Goal: Information Seeking & Learning: Learn about a topic

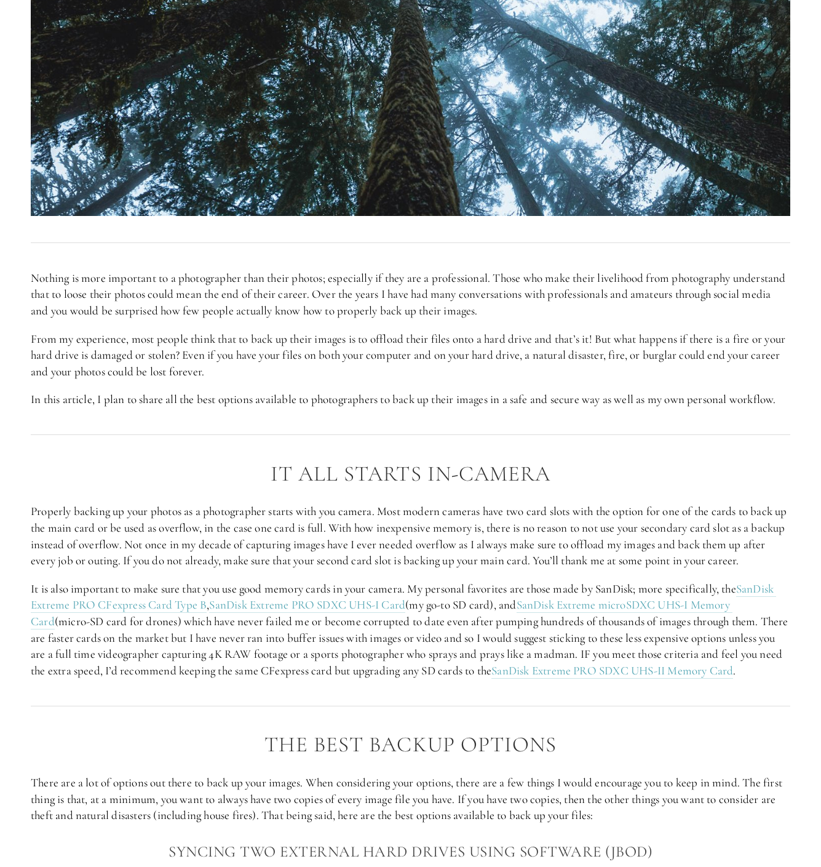
scroll to position [575, 0]
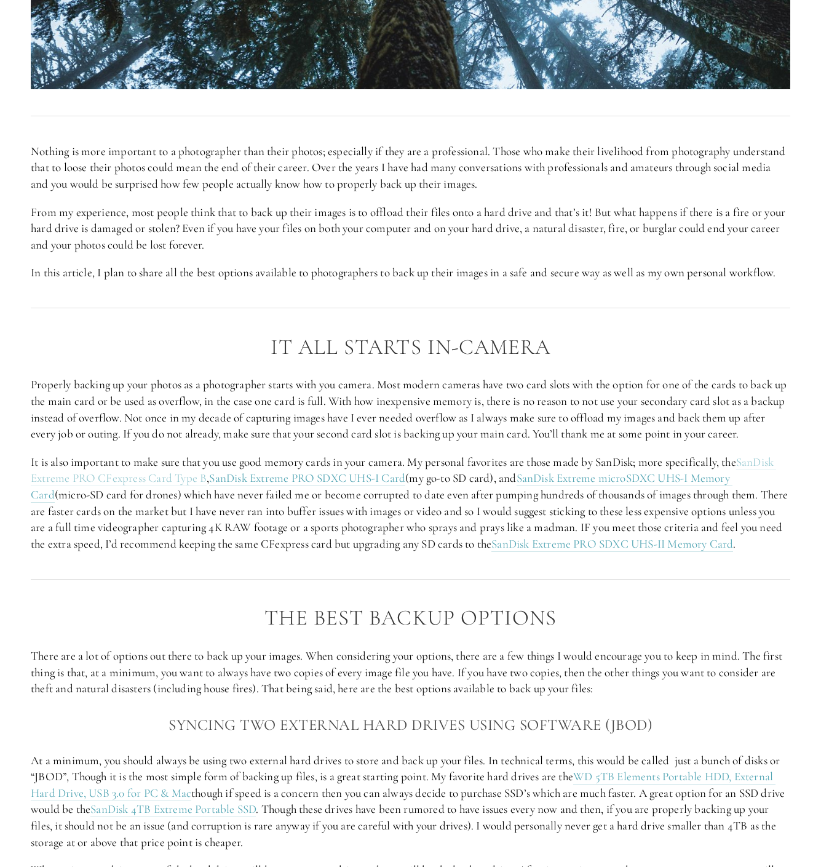
click at [175, 475] on link "SanDisk Extreme PRO CFexpress Card Type B" at bounding box center [403, 471] width 745 height 32
click at [308, 480] on link "SanDisk Extreme PRO SDXC UHS-I Card" at bounding box center [307, 478] width 196 height 15
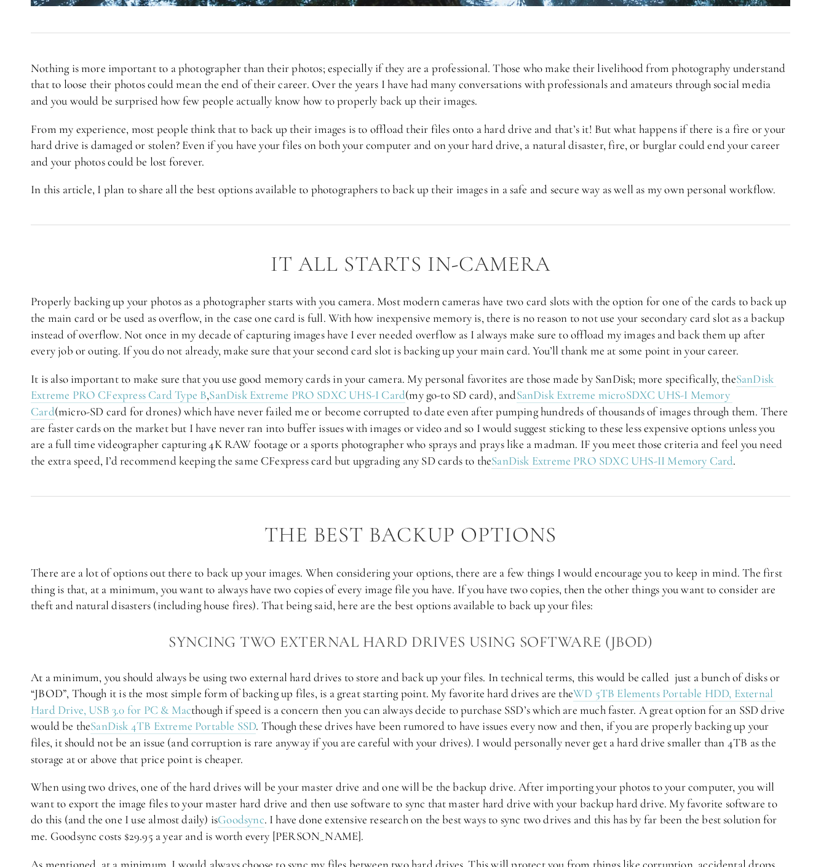
scroll to position [659, 0]
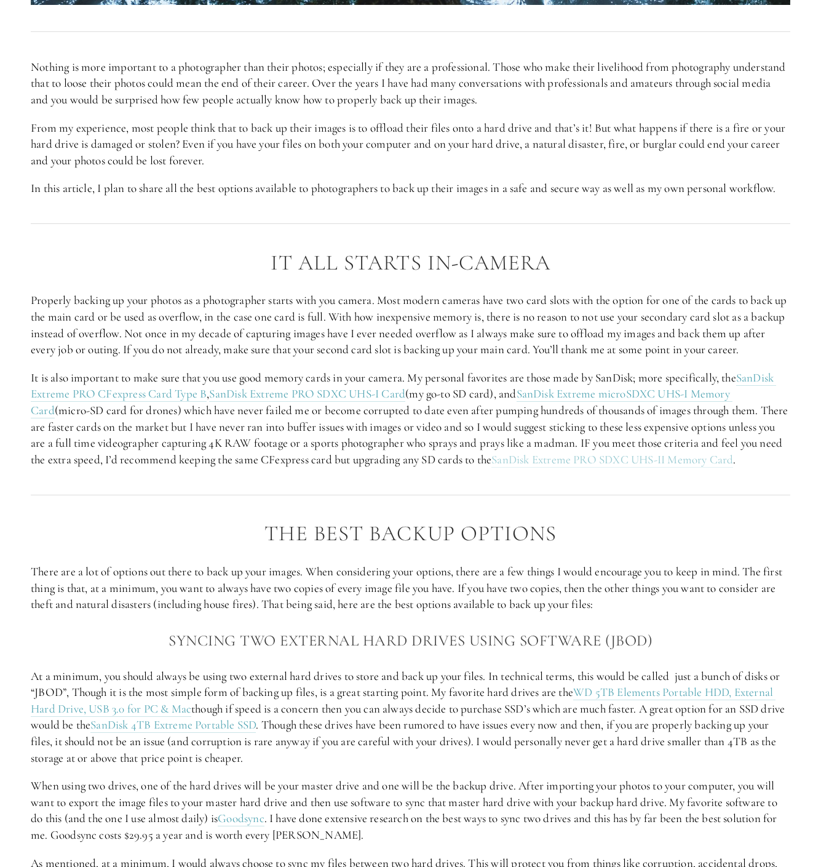
click at [574, 460] on link "SanDisk Extreme PRO SDXC UHS-II Memory Card" at bounding box center [612, 459] width 242 height 15
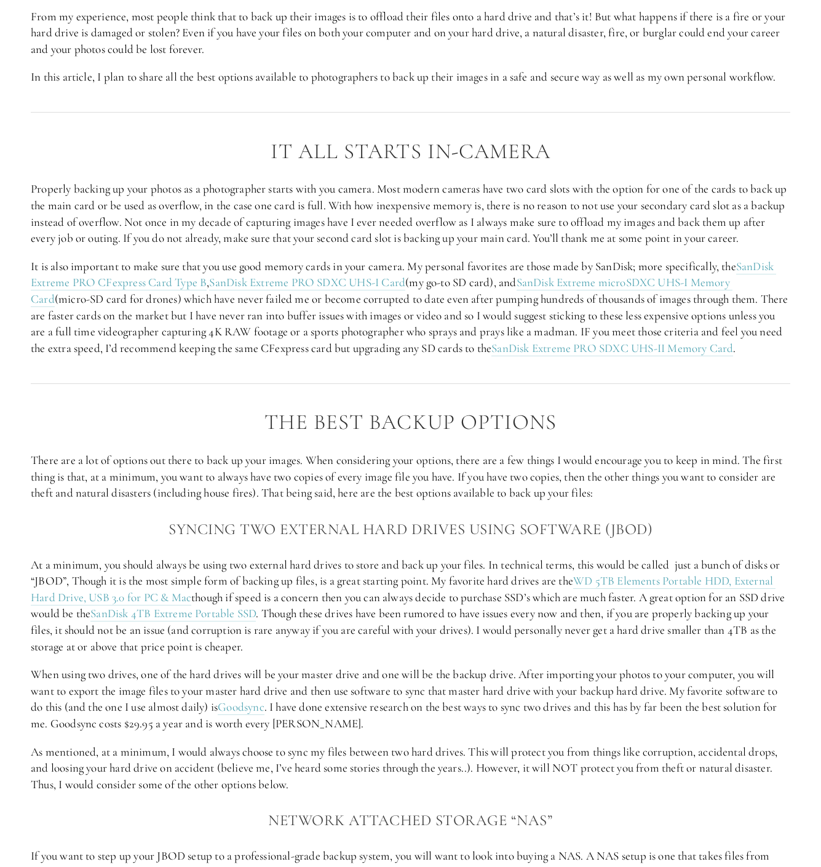
scroll to position [898, 0]
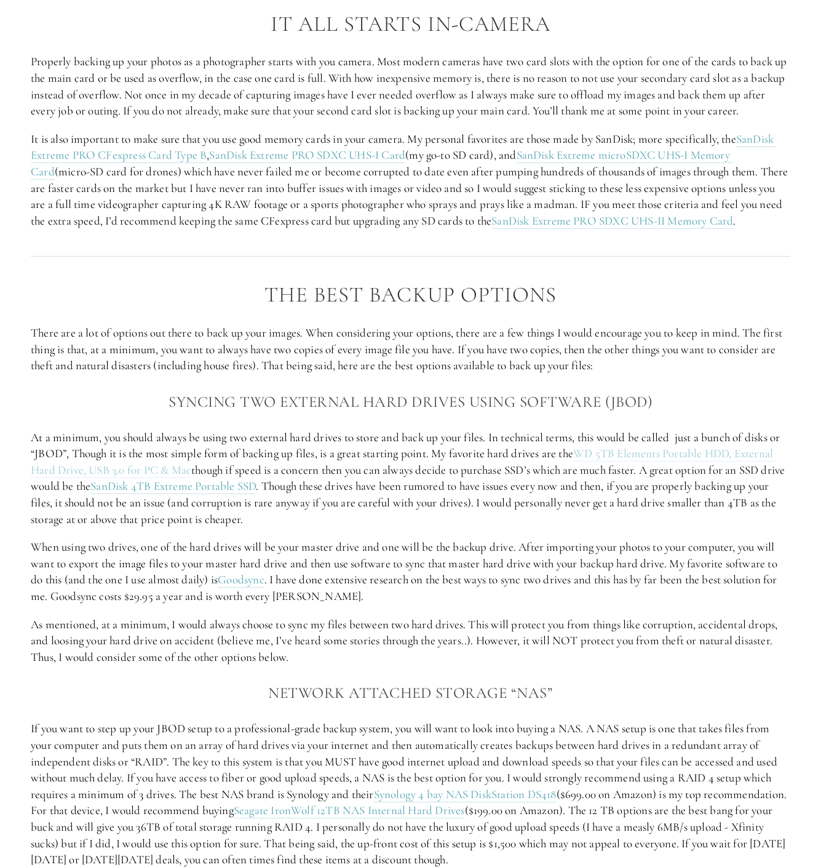
click at [632, 456] on link "WD 5TB Elements Portable HDD, External Hard Drive, USB 3.0 for PC & Mac" at bounding box center [403, 462] width 745 height 32
click at [42, 474] on link "WD 5TB Elements Portable HDD, External Hard Drive, USB 3.0 for PC & Mac" at bounding box center [403, 462] width 745 height 32
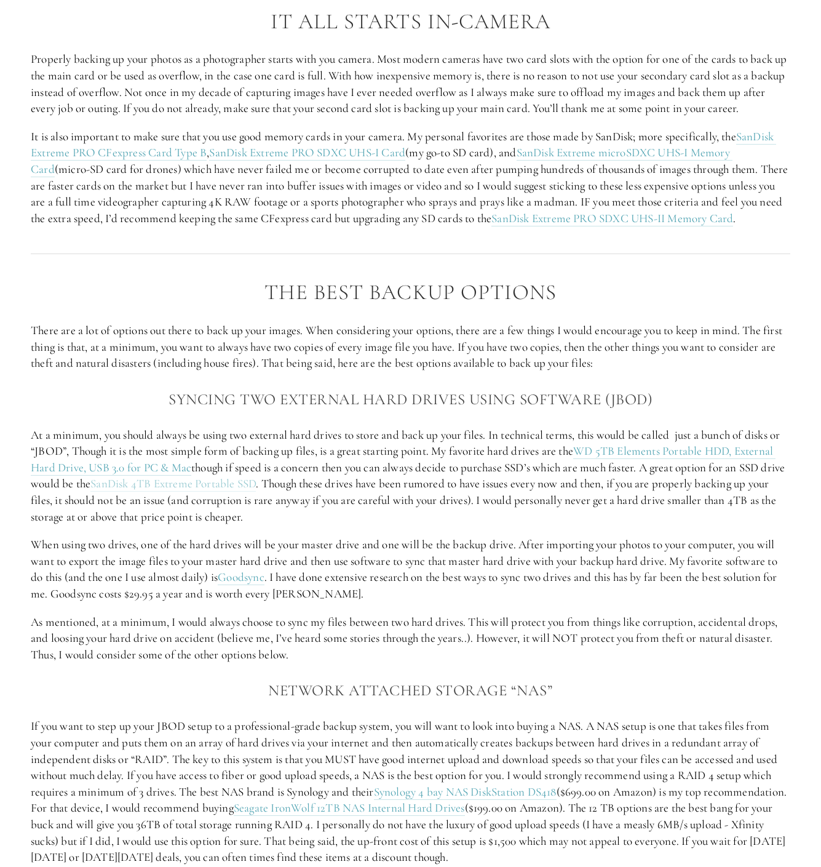
click at [222, 486] on link "SanDisk 4TB Extreme Portable SSD" at bounding box center [172, 483] width 165 height 15
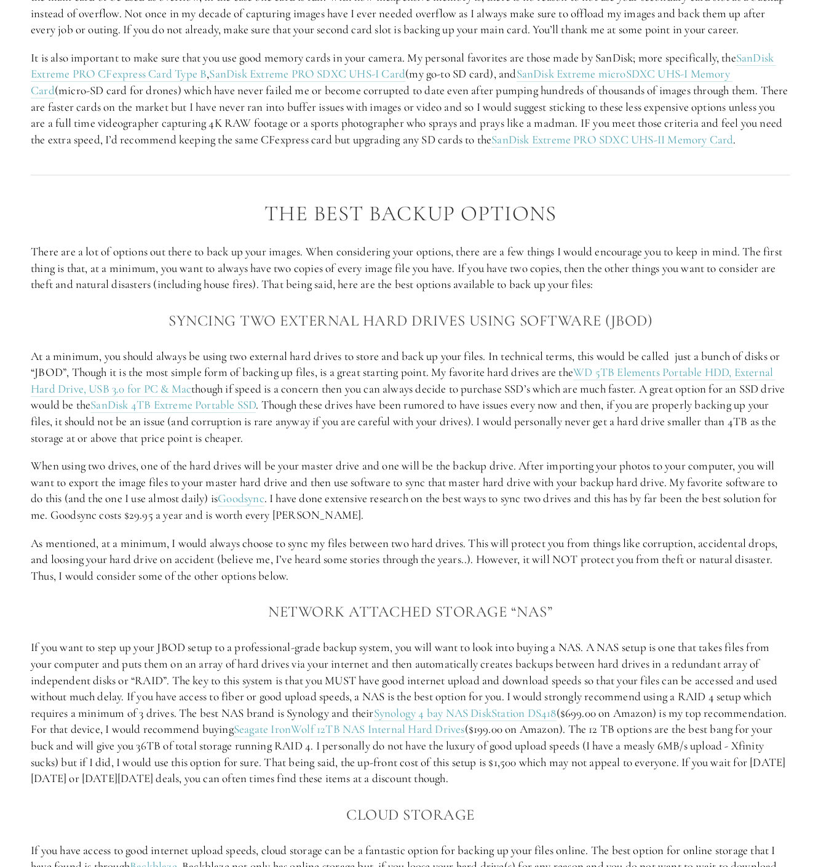
scroll to position [1003, 0]
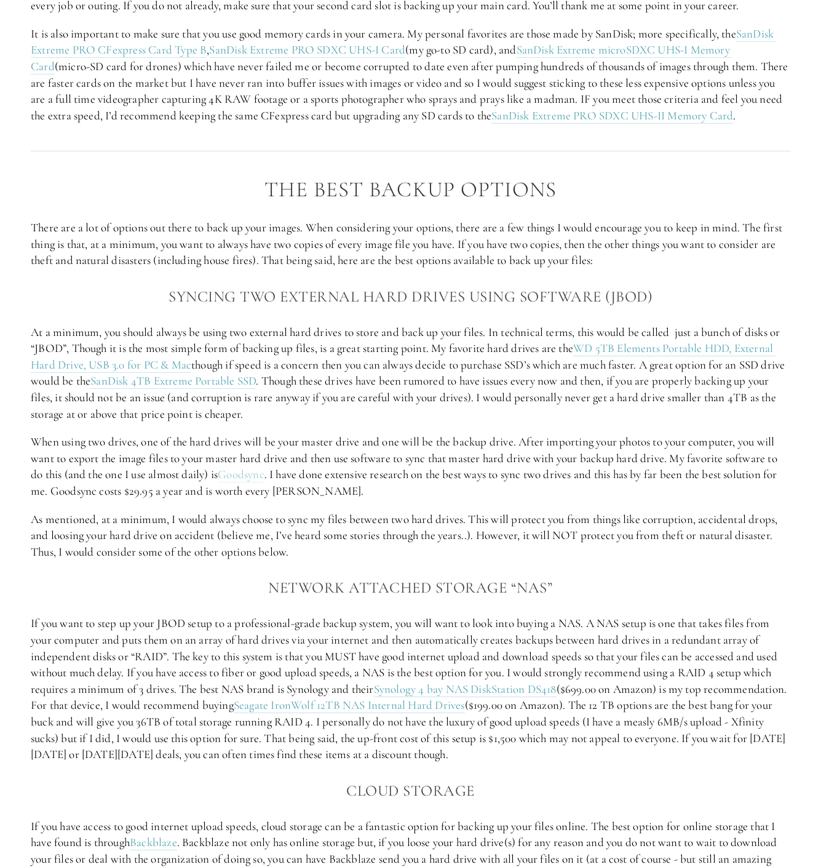
click at [252, 480] on link "Goodsync" at bounding box center [241, 474] width 47 height 15
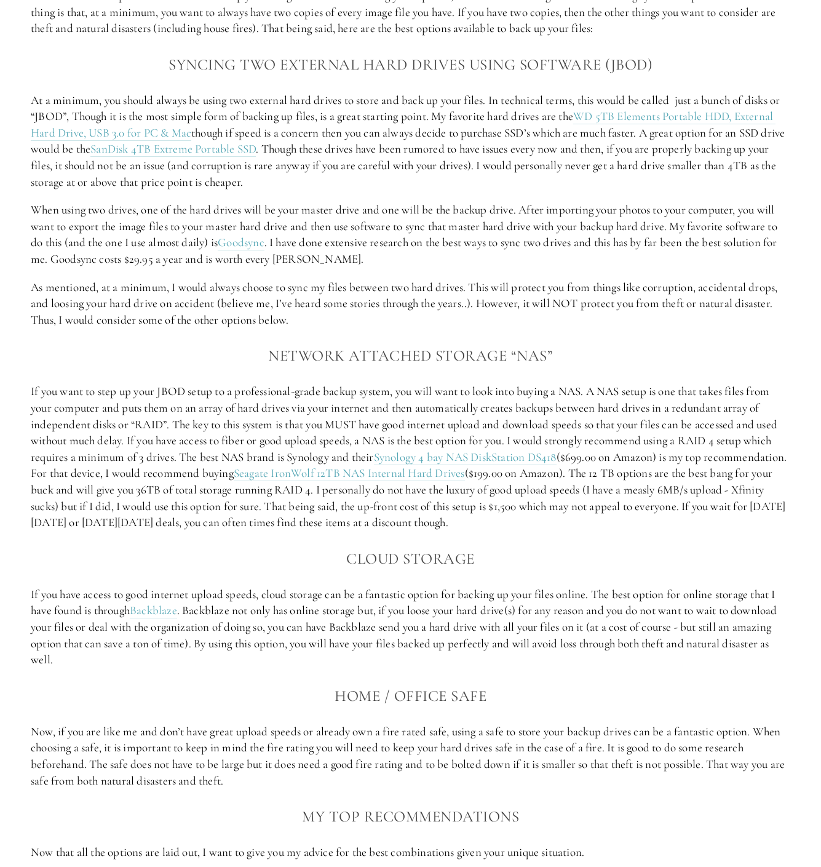
scroll to position [1263, 0]
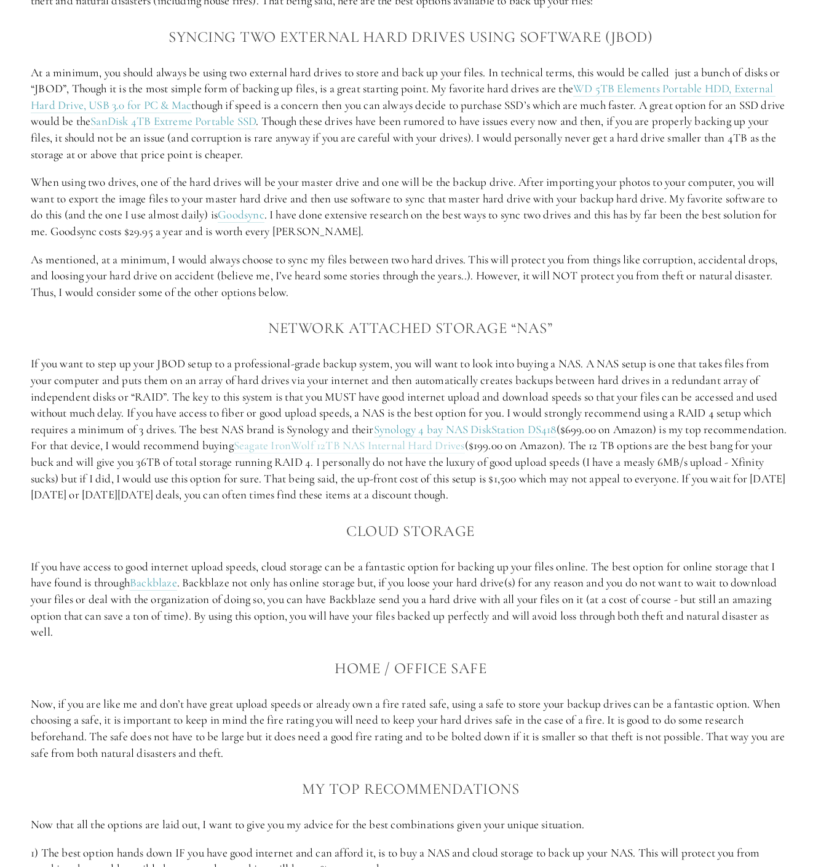
click at [434, 447] on link "Seagate IronWolf 12TB NAS Internal Hard Drives" at bounding box center [349, 445] width 231 height 15
click at [519, 426] on link "Synology 4 bay NAS DiskStation DS418" at bounding box center [465, 429] width 183 height 15
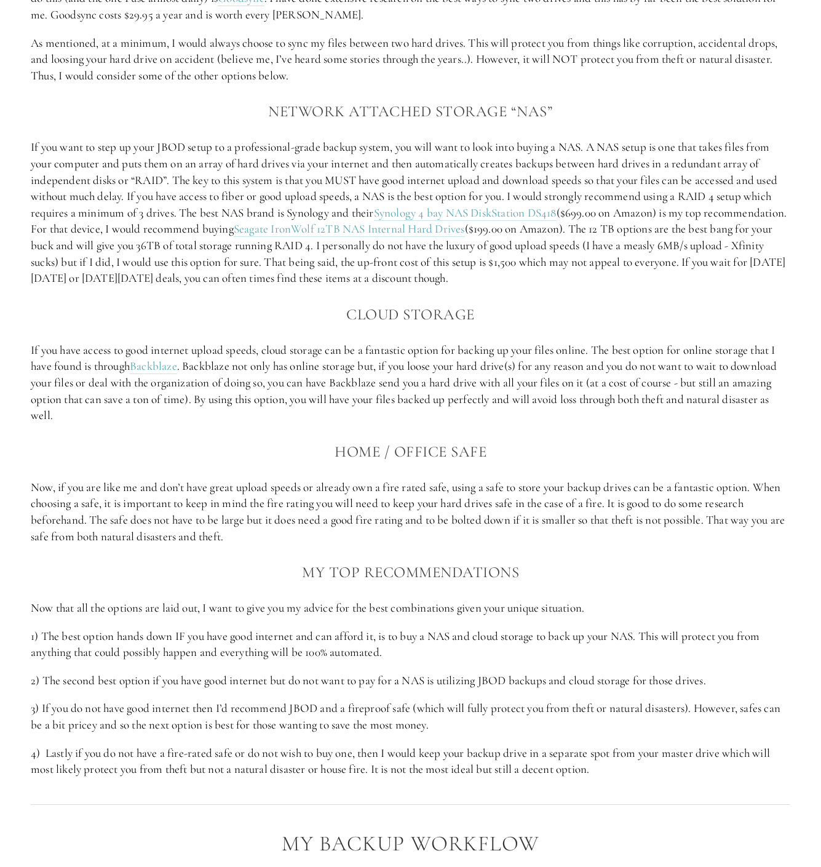
scroll to position [1480, 0]
click at [148, 367] on link "Backblaze" at bounding box center [153, 365] width 47 height 15
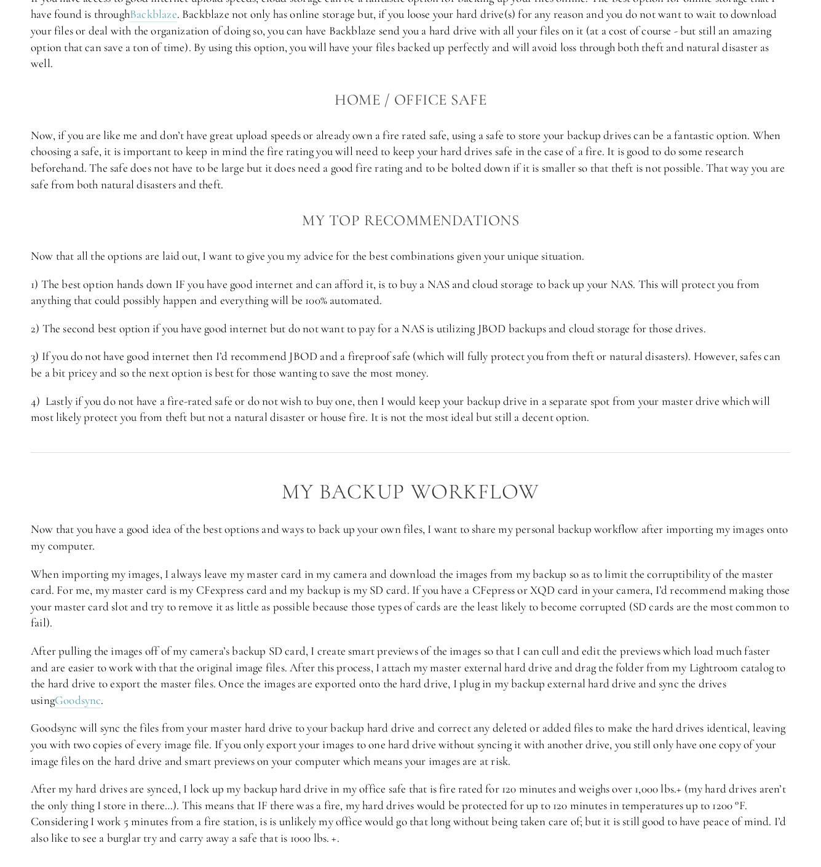
scroll to position [1832, 0]
